Goal: Find specific page/section: Find specific page/section

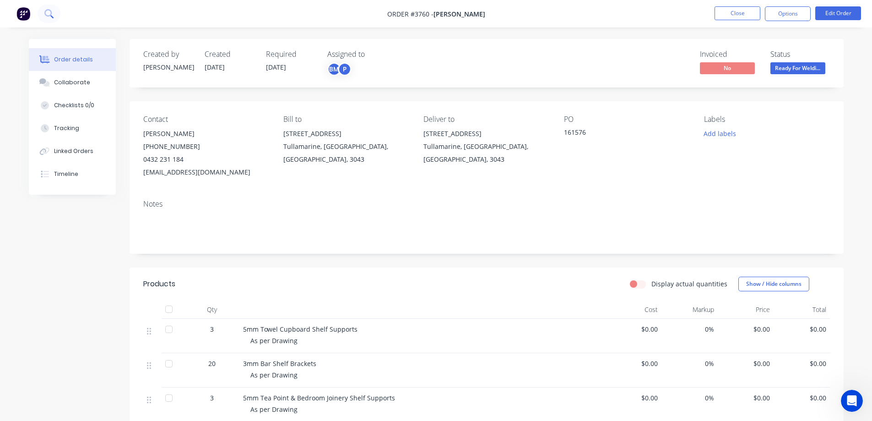
click at [52, 14] on icon at bounding box center [48, 13] width 9 height 9
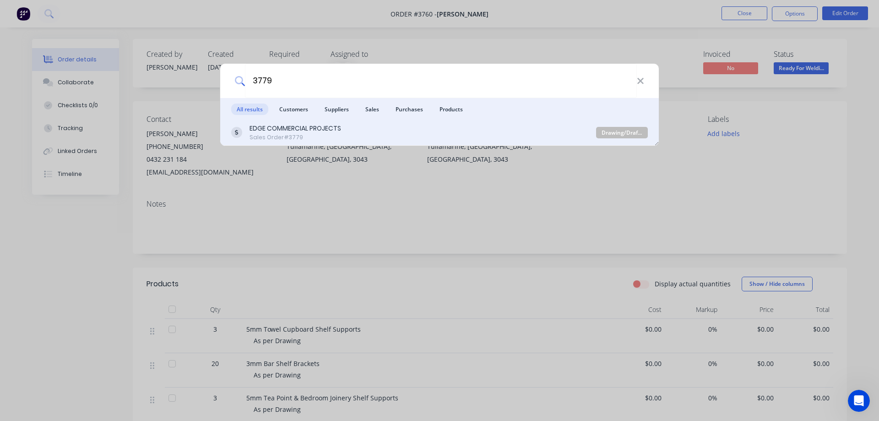
type input "3779"
click at [306, 126] on div "EDGE COMMERCIAL PROJECTS" at bounding box center [295, 129] width 92 height 10
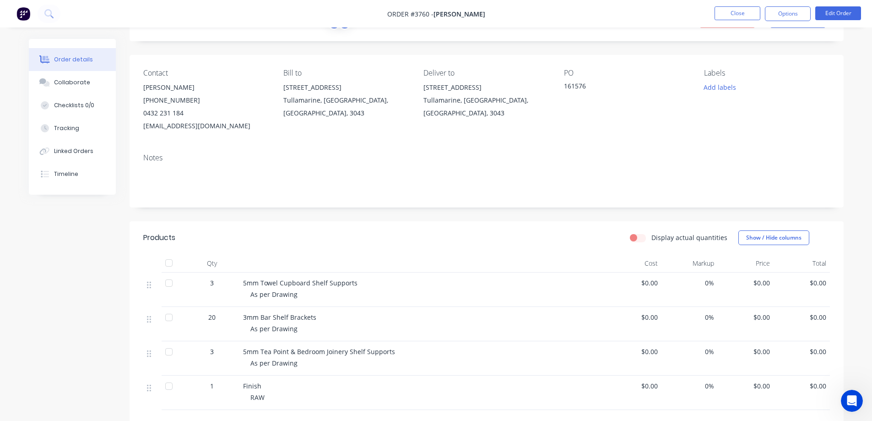
scroll to position [46, 0]
click at [74, 79] on div "Collaborate" at bounding box center [72, 82] width 36 height 8
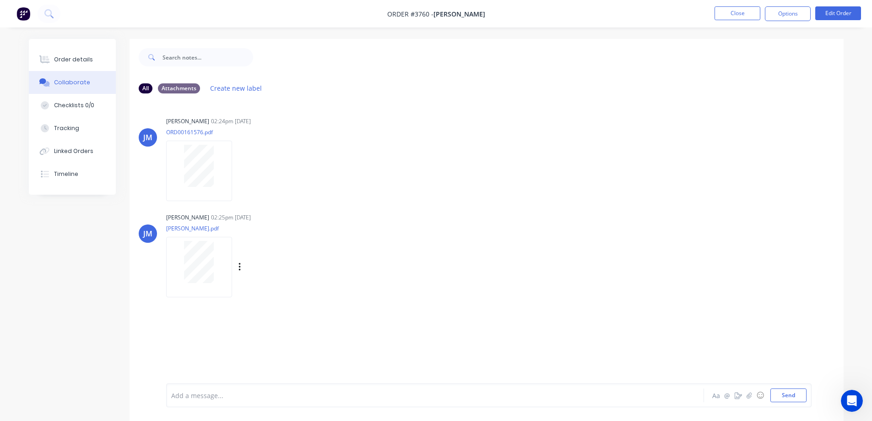
click at [220, 257] on div at bounding box center [199, 262] width 58 height 42
click at [180, 160] on div at bounding box center [199, 166] width 58 height 42
click at [65, 58] on div "Order details" at bounding box center [73, 59] width 39 height 8
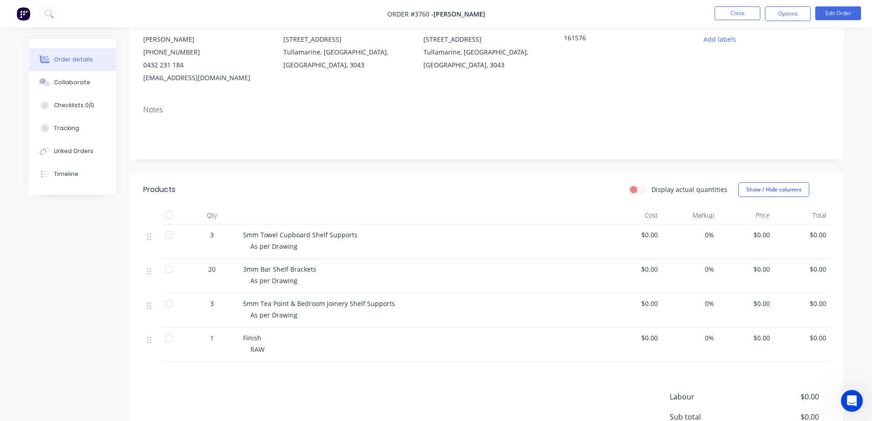
scroll to position [92, 0]
click at [76, 81] on div "Collaborate" at bounding box center [72, 82] width 36 height 8
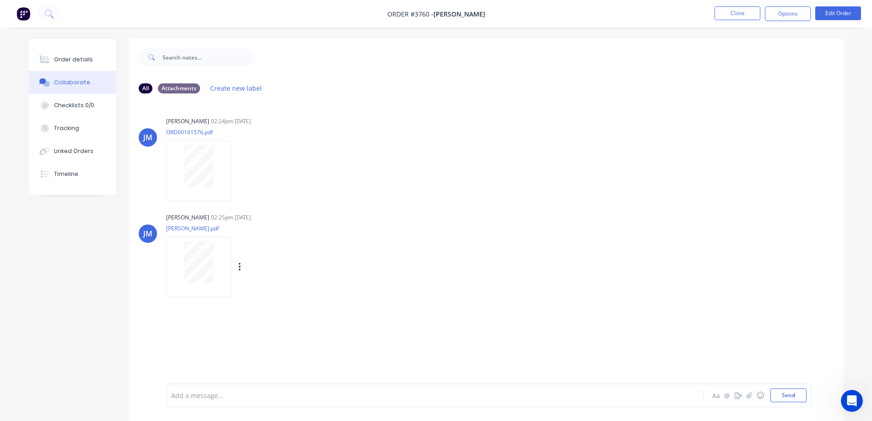
click at [214, 254] on div at bounding box center [199, 262] width 58 height 42
